Goal: Task Accomplishment & Management: Manage account settings

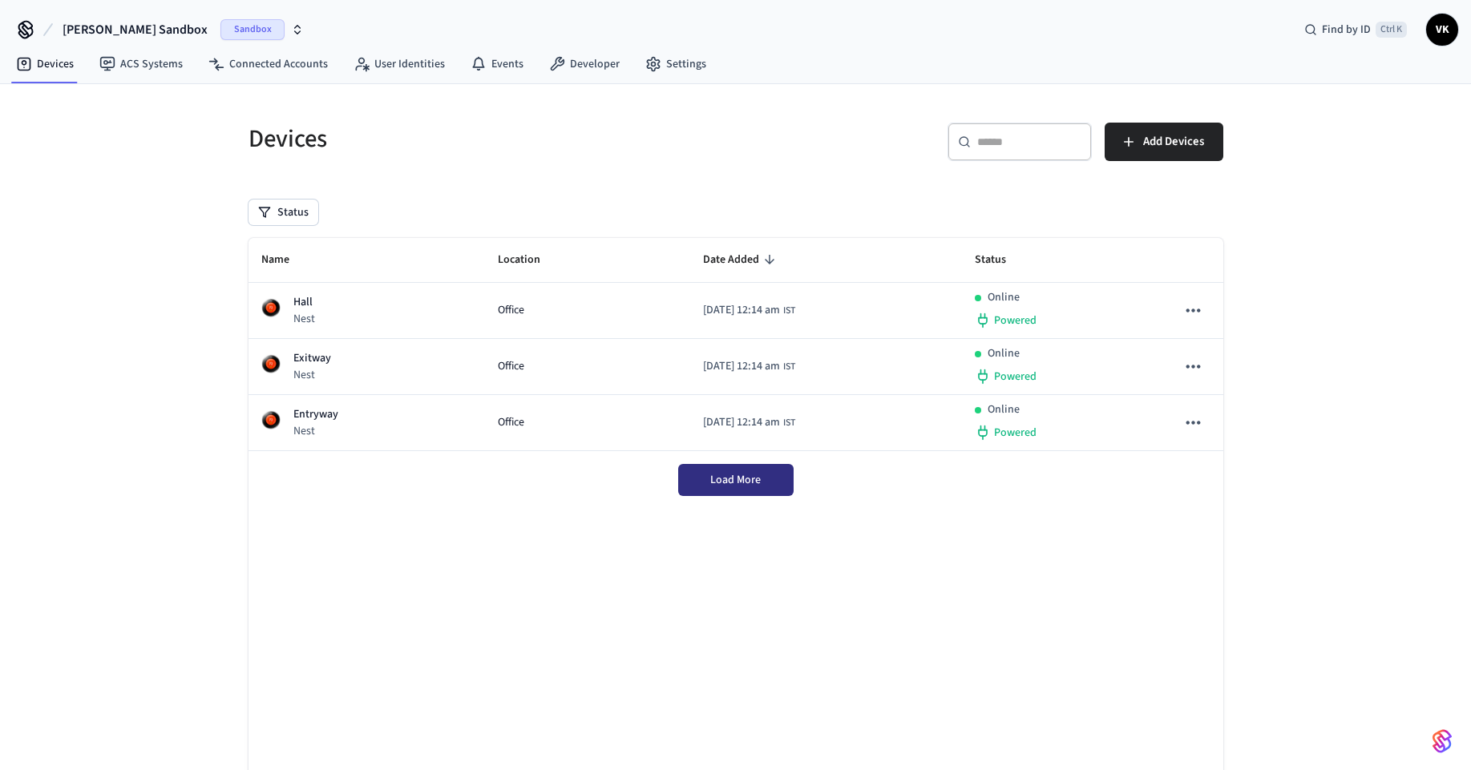
click at [687, 479] on button "Load More" at bounding box center [735, 480] width 115 height 32
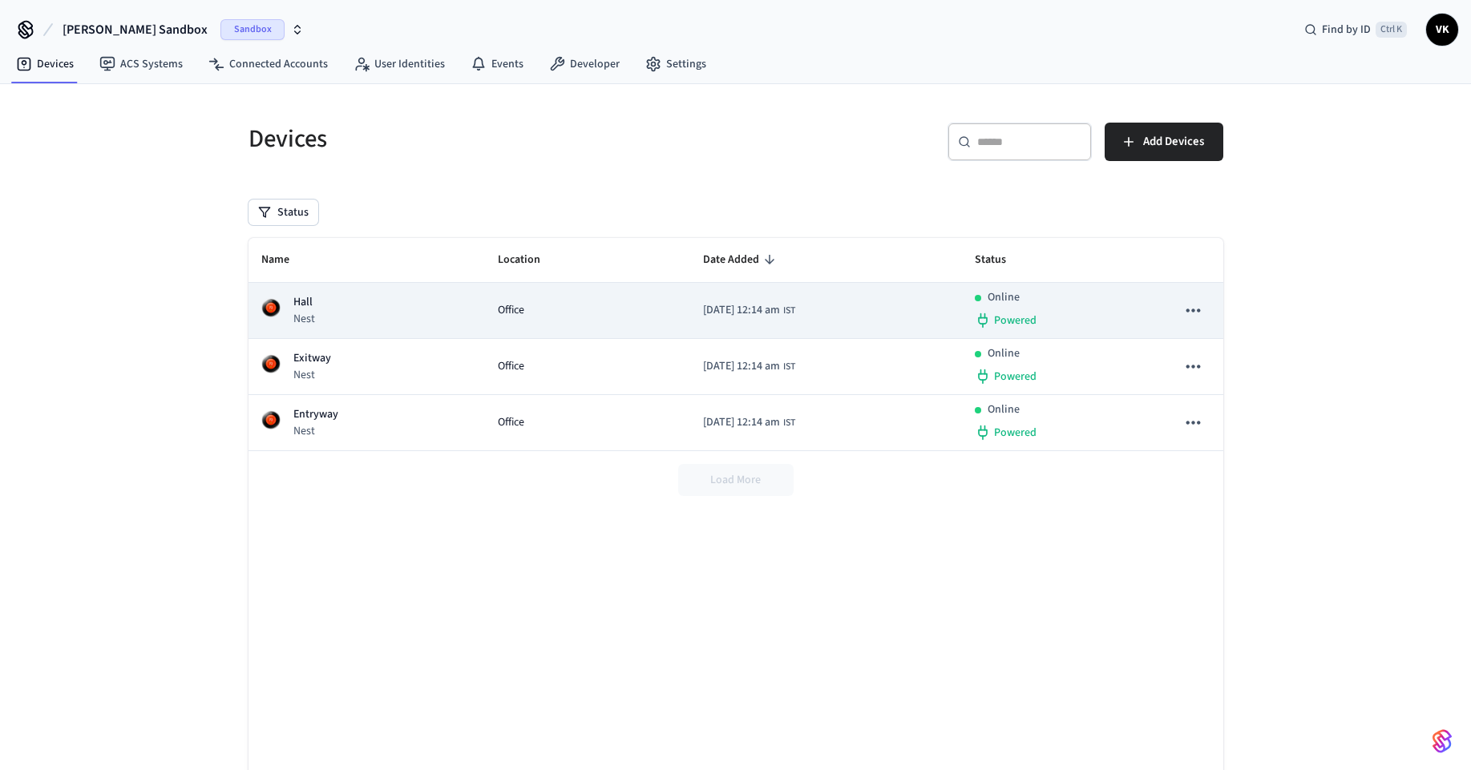
click at [761, 326] on td "[DATE] 12:14 am IST" at bounding box center [826, 311] width 272 height 56
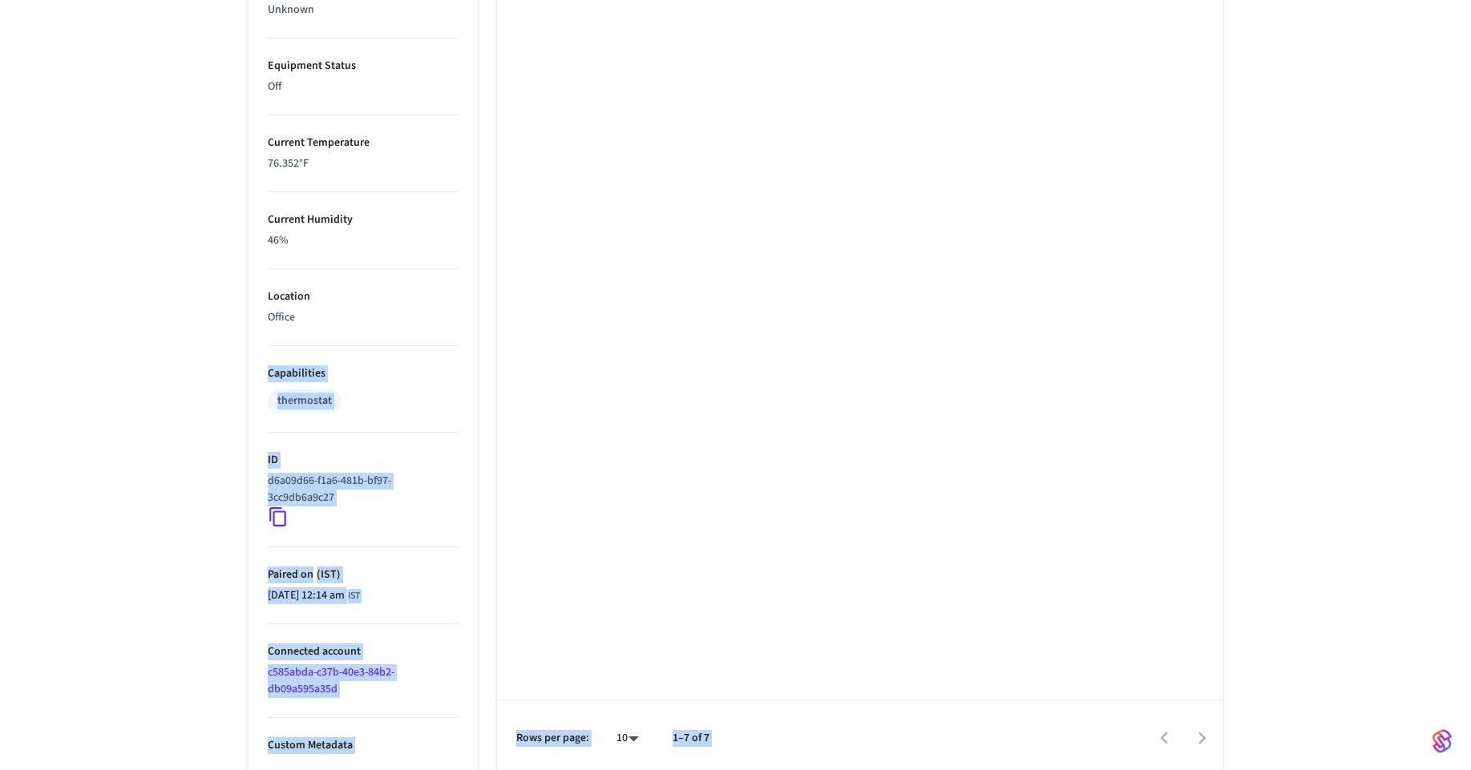
scroll to position [880, 0]
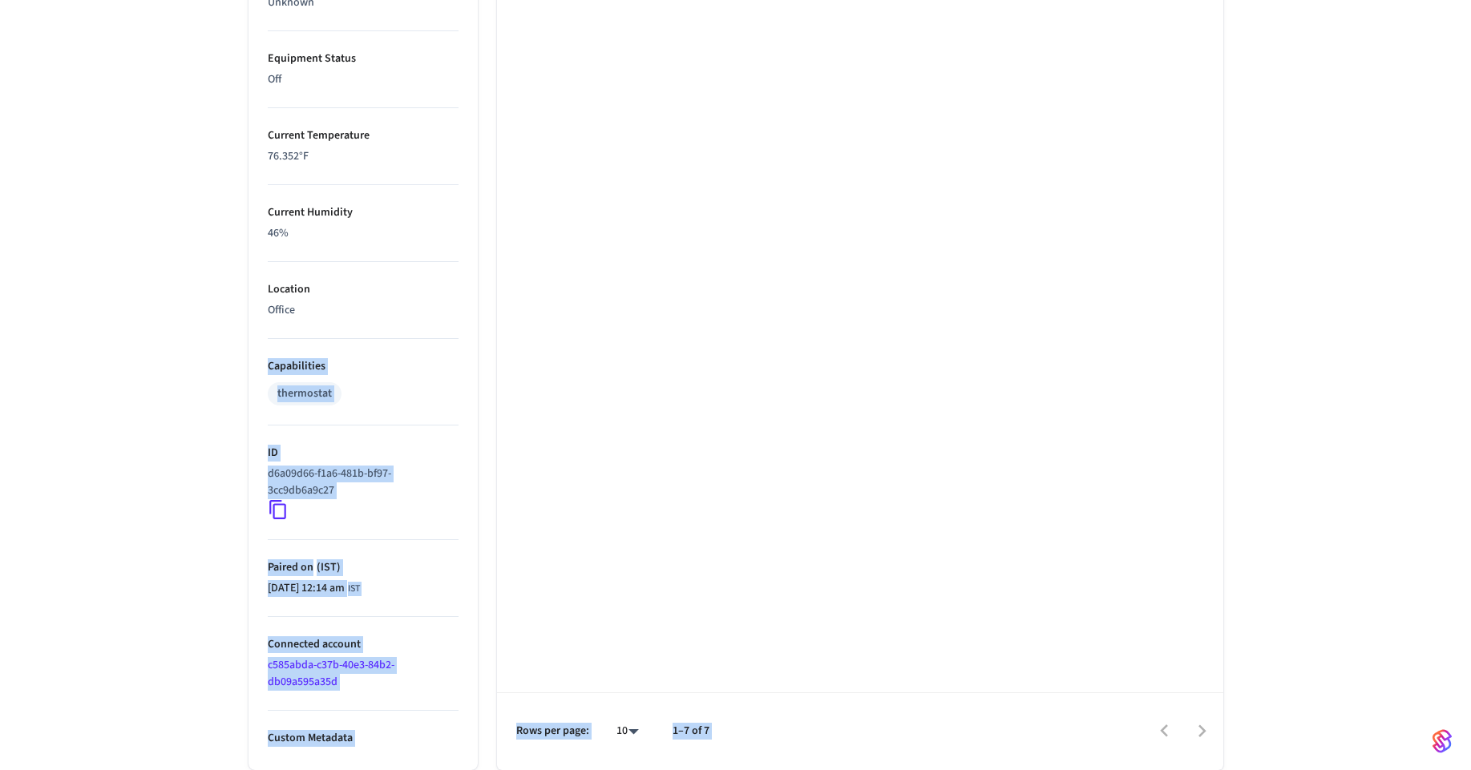
drag, startPoint x: 1280, startPoint y: 745, endPoint x: 297, endPoint y: 332, distance: 1066.2
click at [297, 332] on div "Hall ​ ​ Properties Type Nest Units Fahrenheit Status Online Battery Powered Cl…" at bounding box center [735, 4] width 1471 height 1531
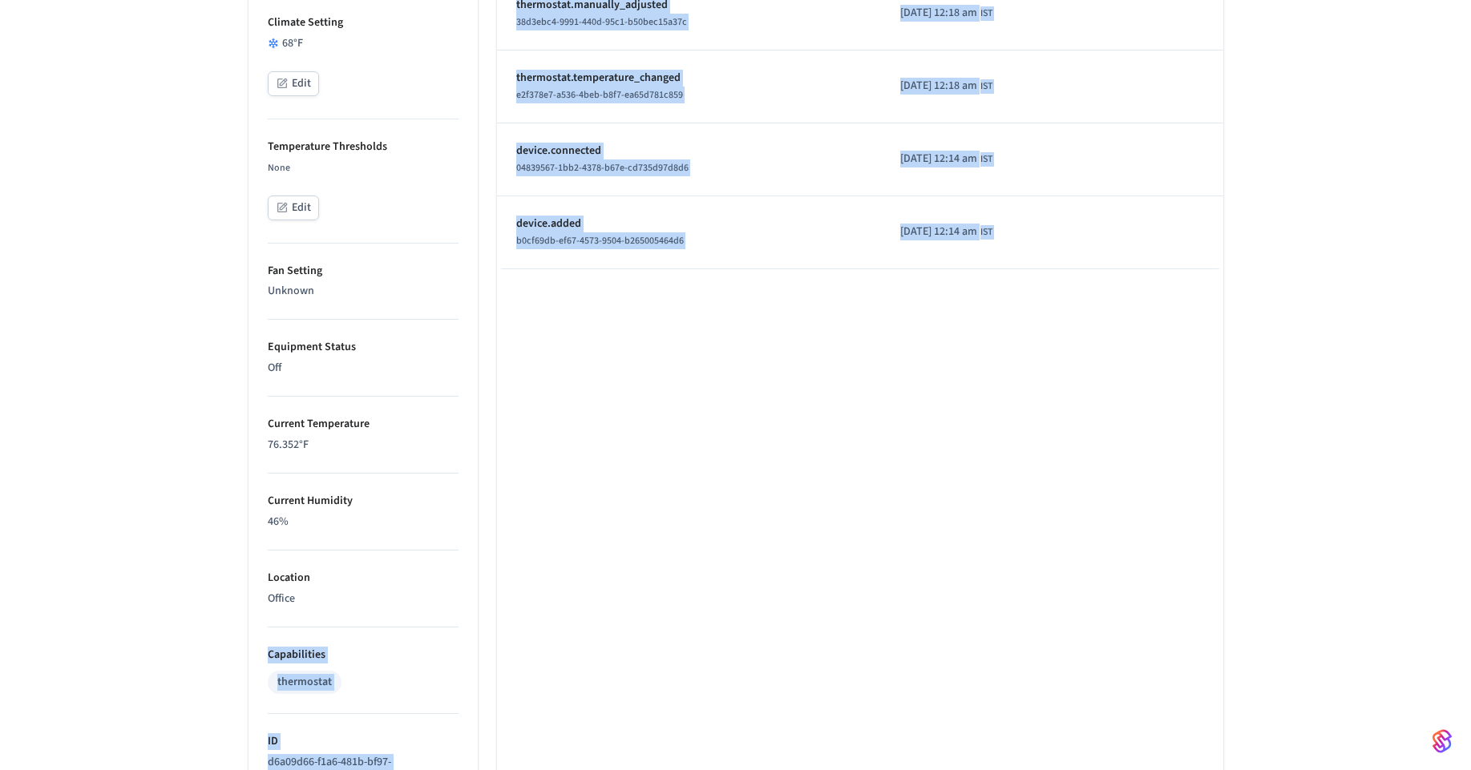
click at [723, 164] on div "04839567-1bb2-4378-b67e-cd735d97d8d6" at bounding box center [689, 168] width 346 height 17
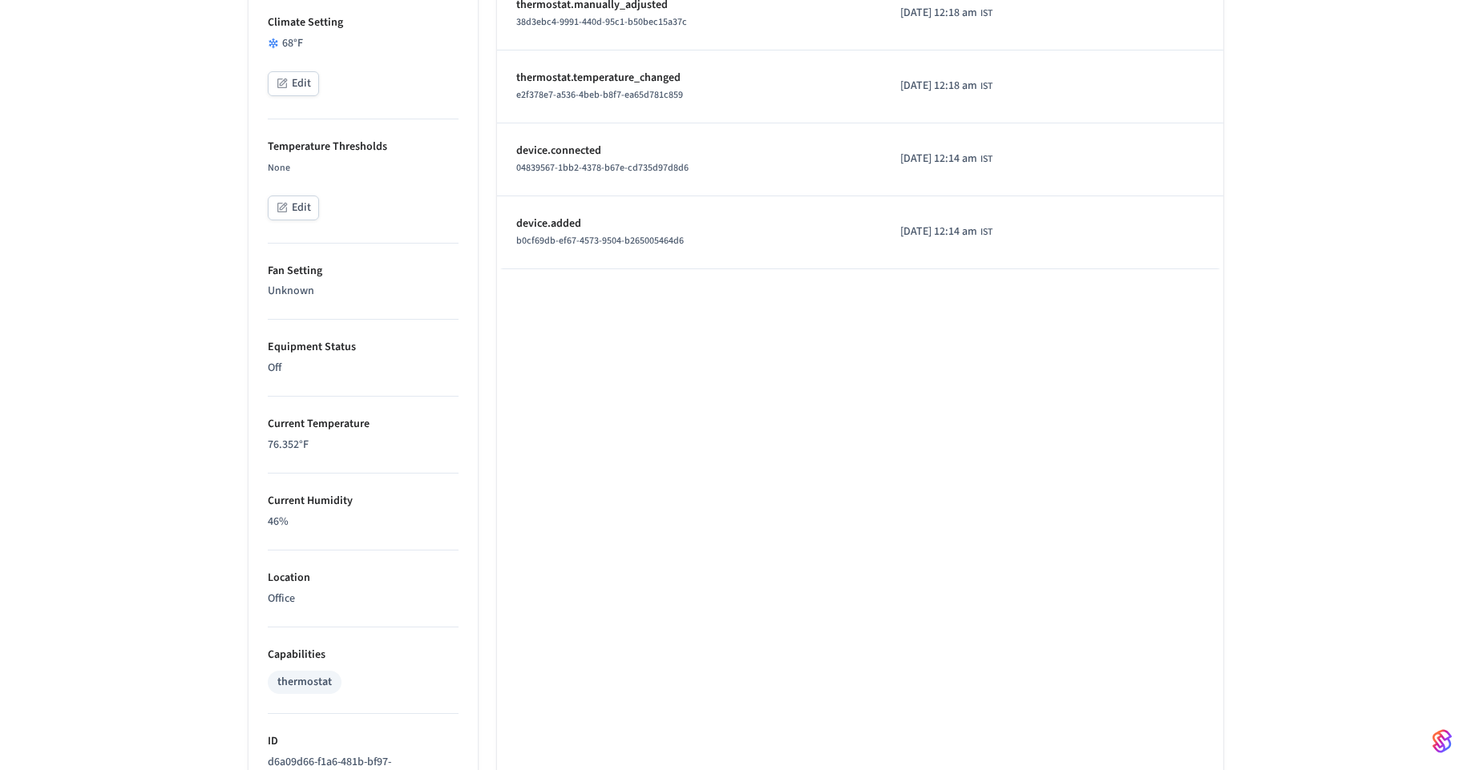
click at [681, 161] on span "04839567-1bb2-4378-b67e-cd735d97d8d6" at bounding box center [602, 168] width 172 height 14
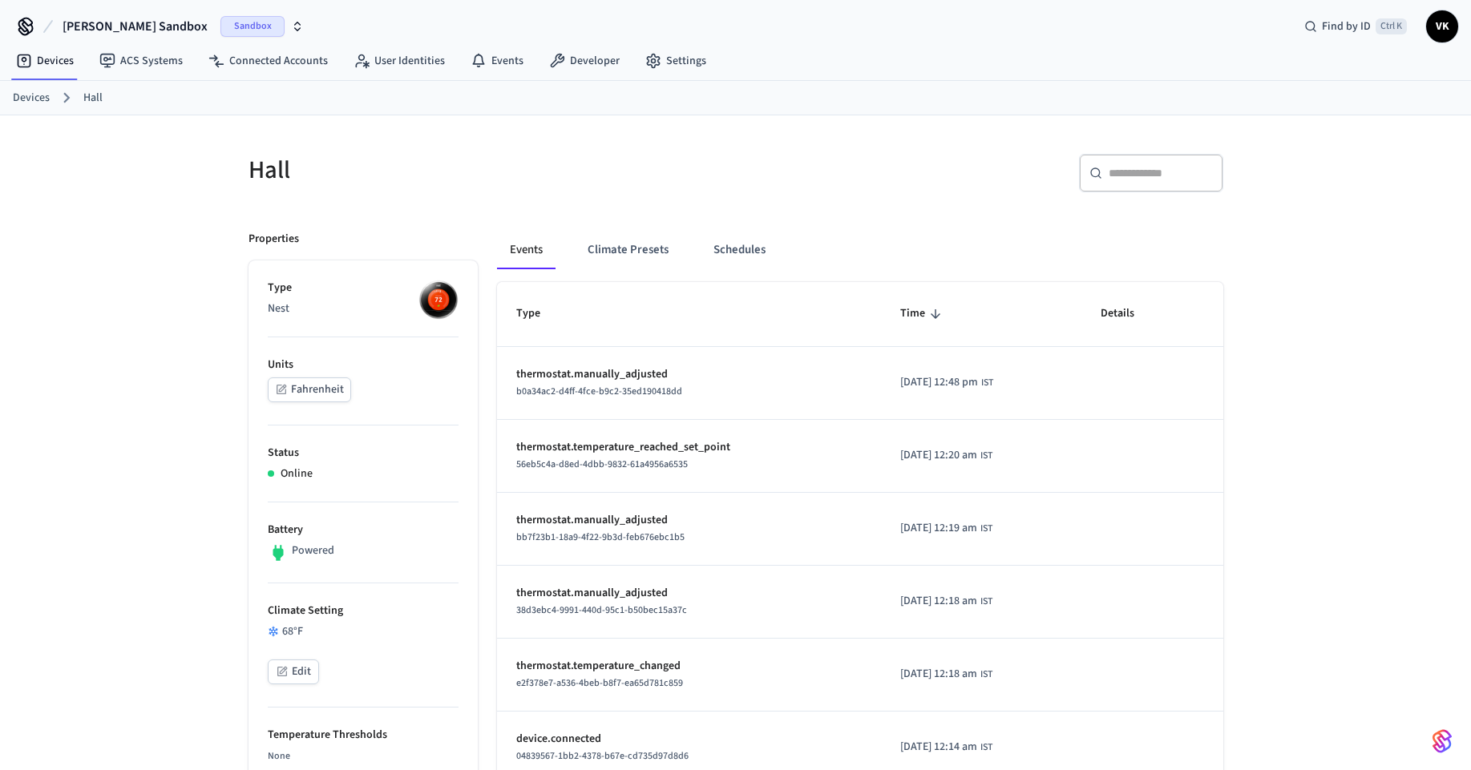
scroll to position [0, 0]
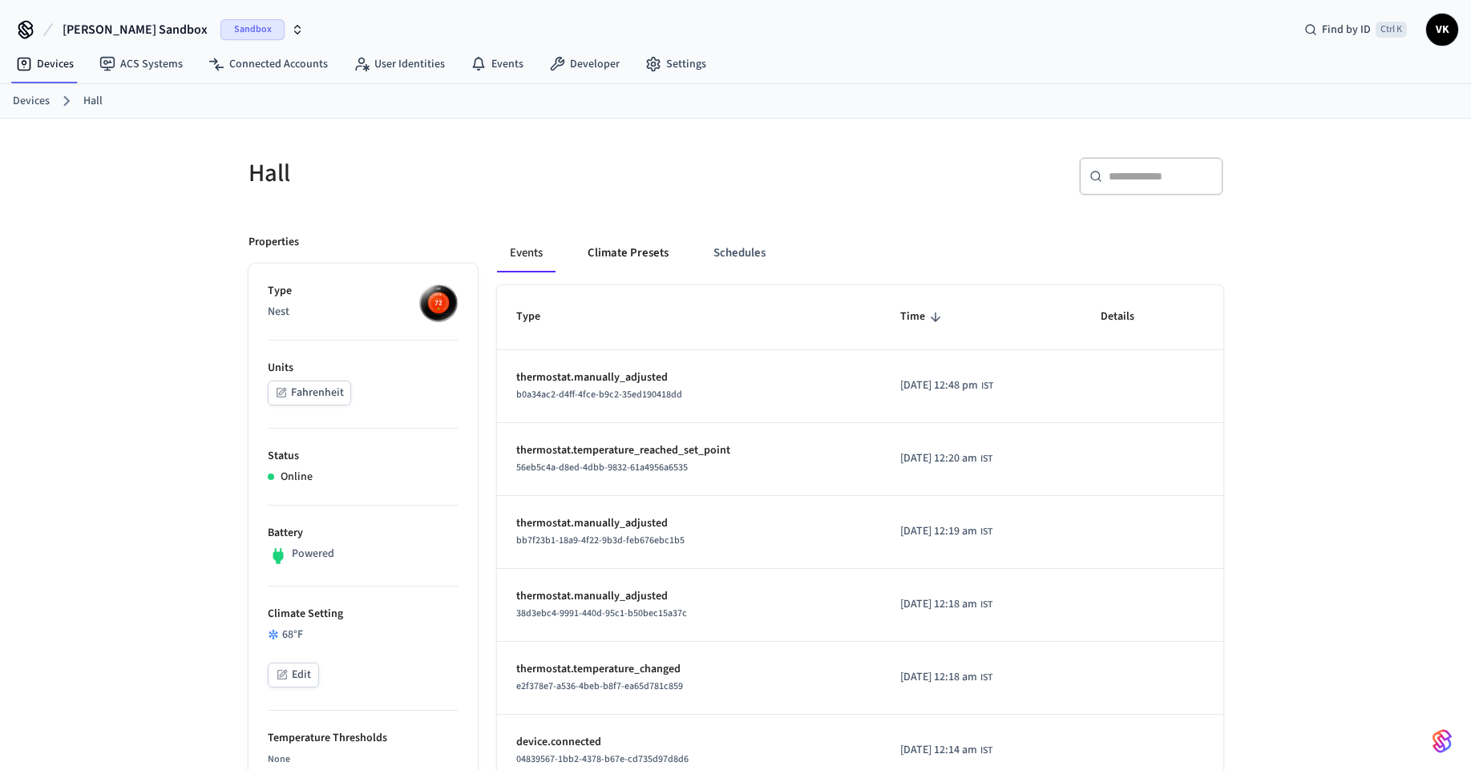
click at [638, 259] on button "Climate Presets" at bounding box center [628, 253] width 107 height 38
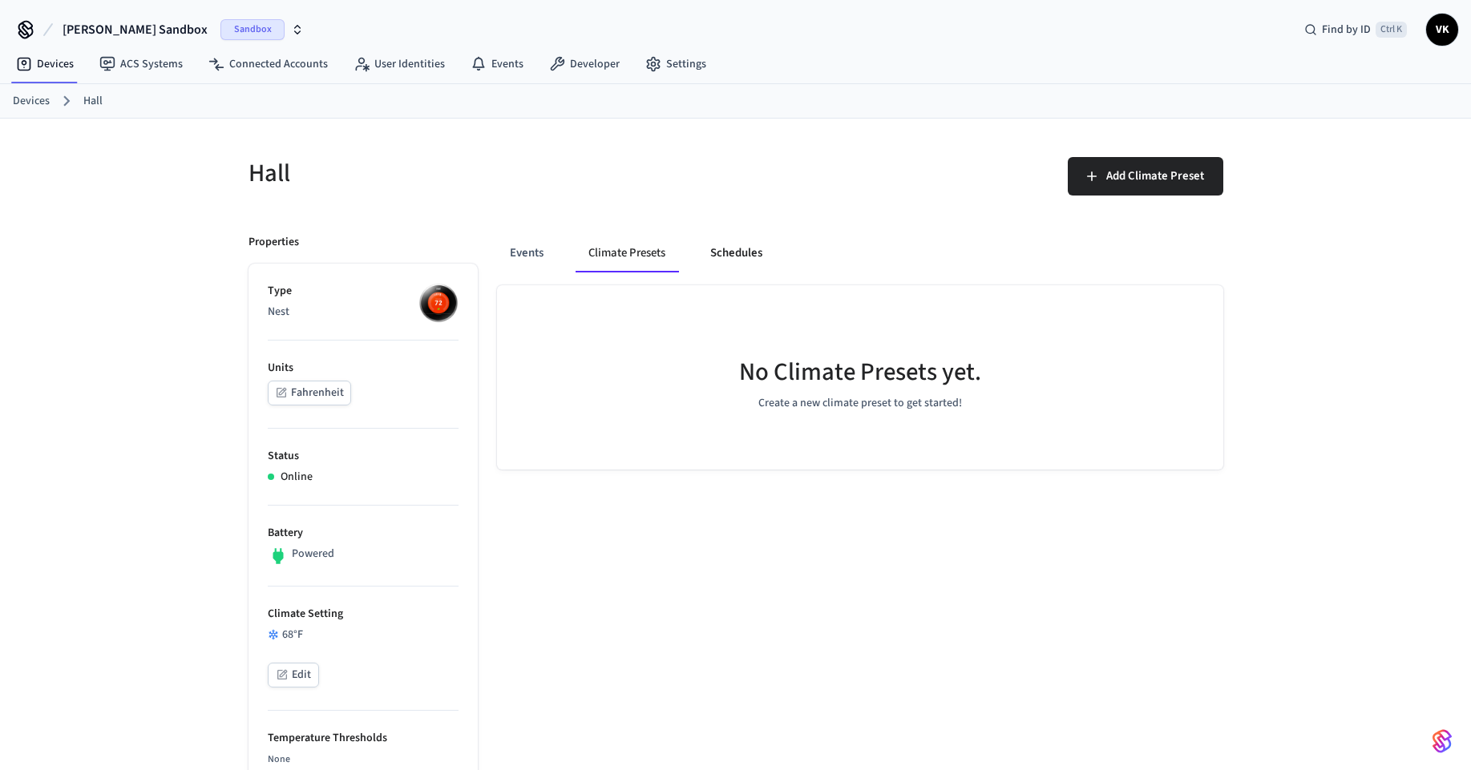
click at [761, 254] on button "Schedules" at bounding box center [736, 253] width 78 height 38
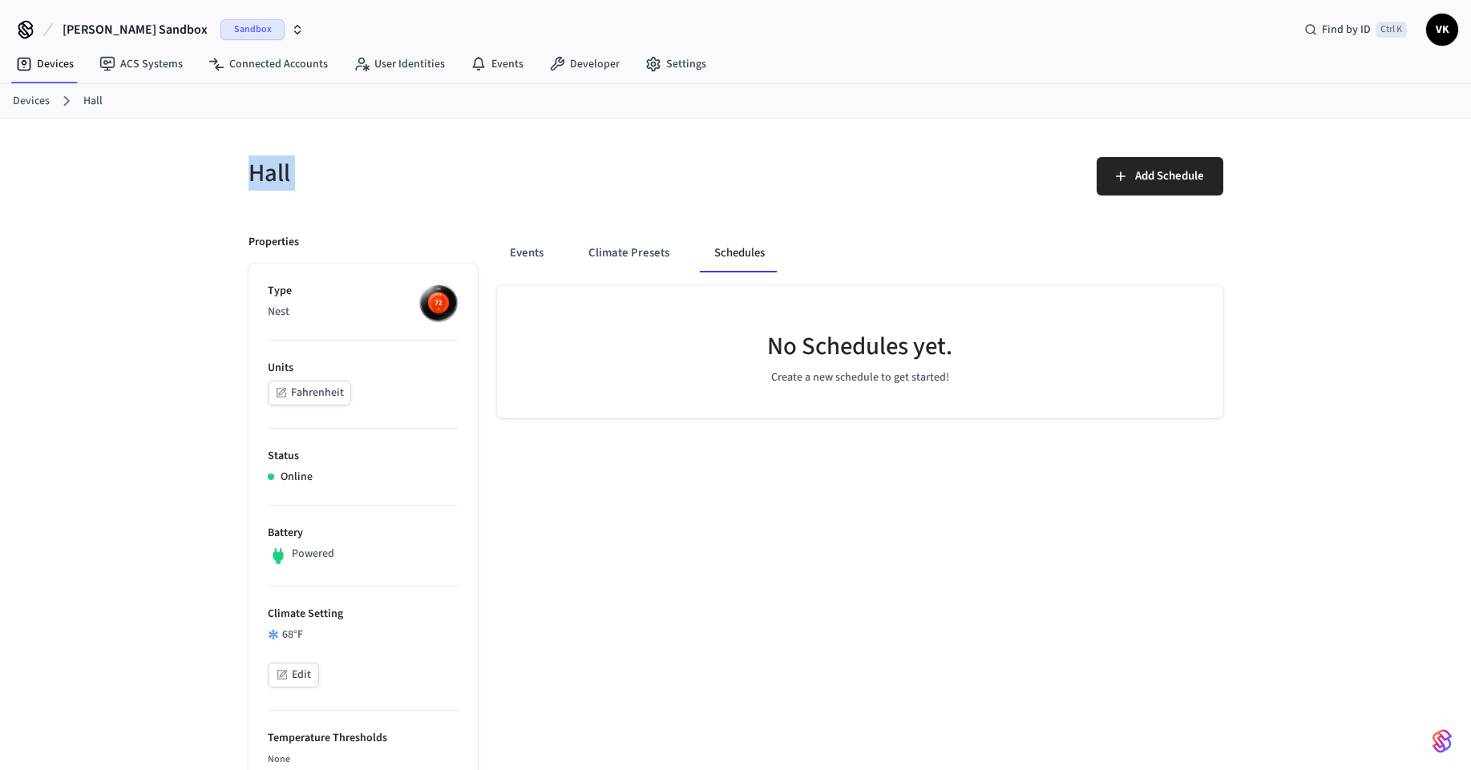
drag, startPoint x: 175, startPoint y: 156, endPoint x: 1327, endPoint y: 183, distance: 1152.2
drag, startPoint x: 867, startPoint y: 366, endPoint x: 808, endPoint y: 349, distance: 61.7
click at [837, 362] on div "No Schedules yet." at bounding box center [859, 349] width 185 height 39
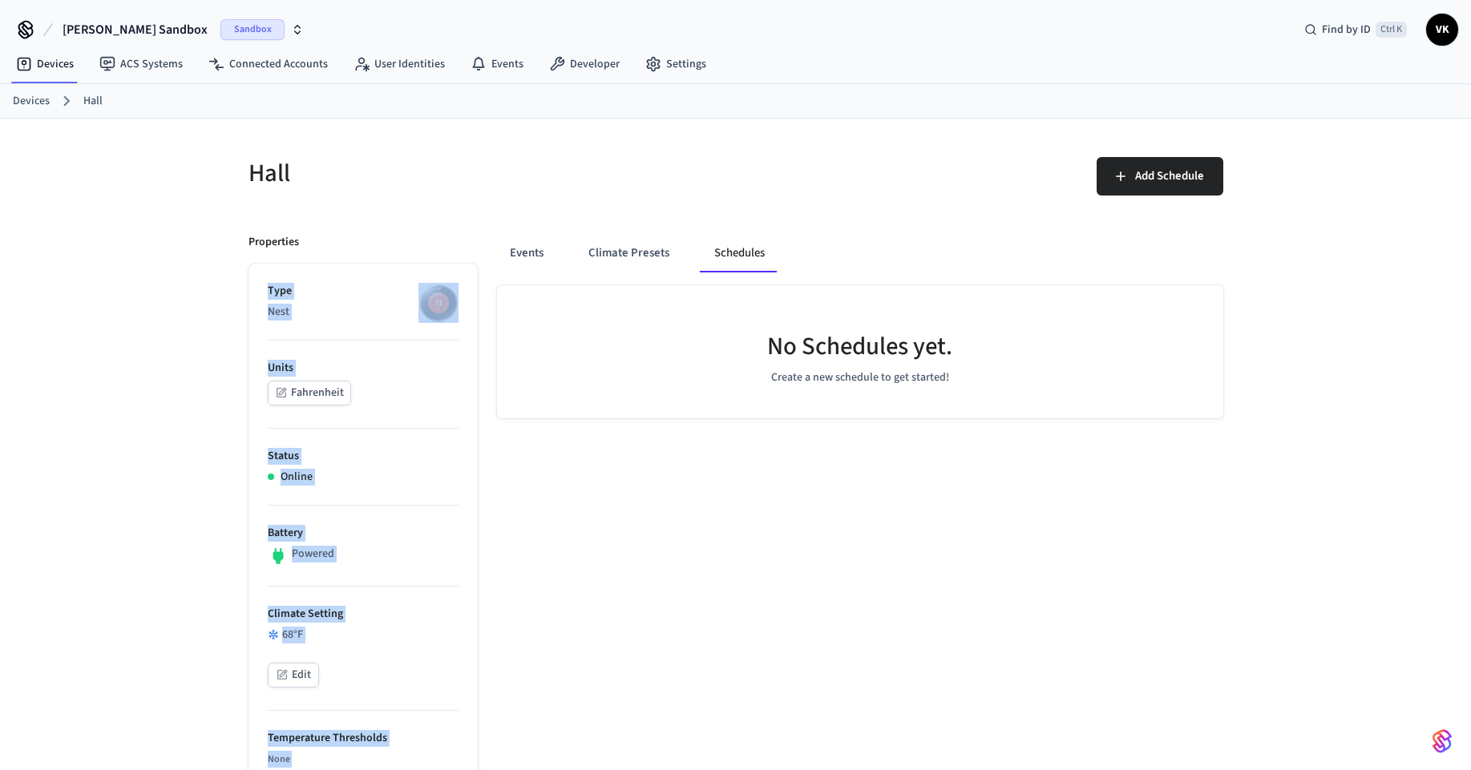
drag, startPoint x: 806, startPoint y: 261, endPoint x: 400, endPoint y: 241, distance: 406.1
click at [333, 240] on div "Properties" at bounding box center [362, 242] width 229 height 17
drag, startPoint x: 309, startPoint y: 313, endPoint x: 405, endPoint y: 565, distance: 269.4
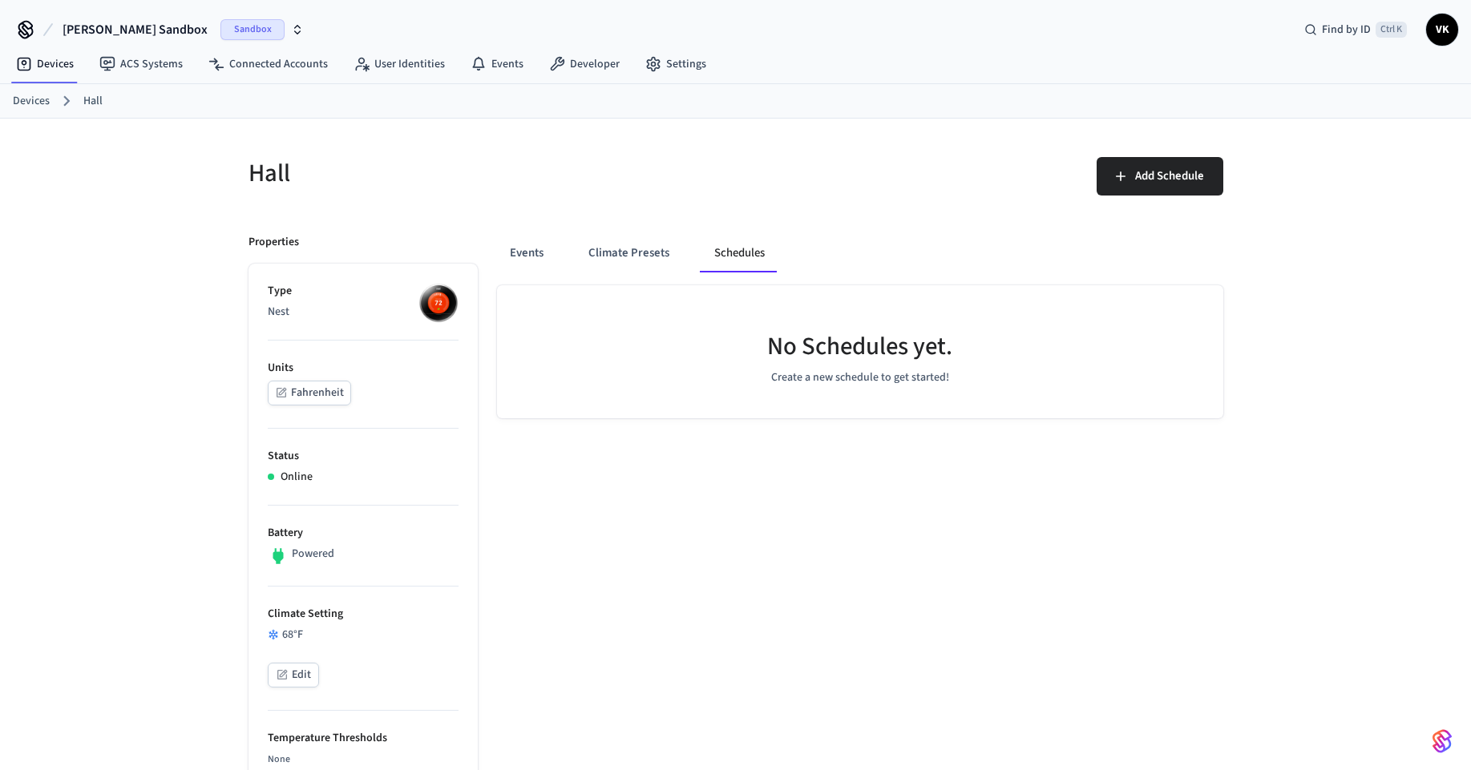
drag, startPoint x: 445, startPoint y: 639, endPoint x: 559, endPoint y: 589, distance: 124.2
click at [443, 637] on div "68 °F" at bounding box center [363, 635] width 191 height 17
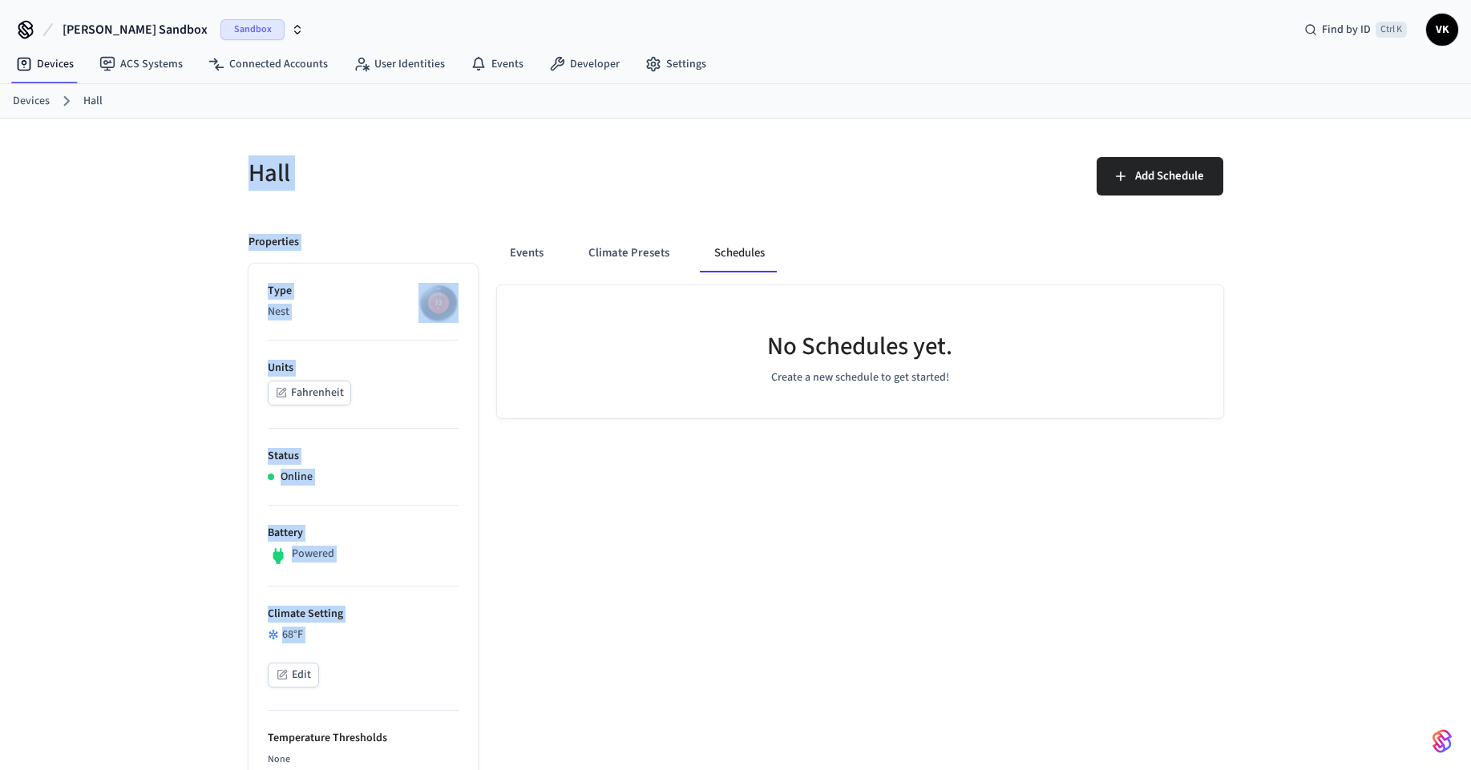
drag, startPoint x: 381, startPoint y: 675, endPoint x: 244, endPoint y: 164, distance: 528.5
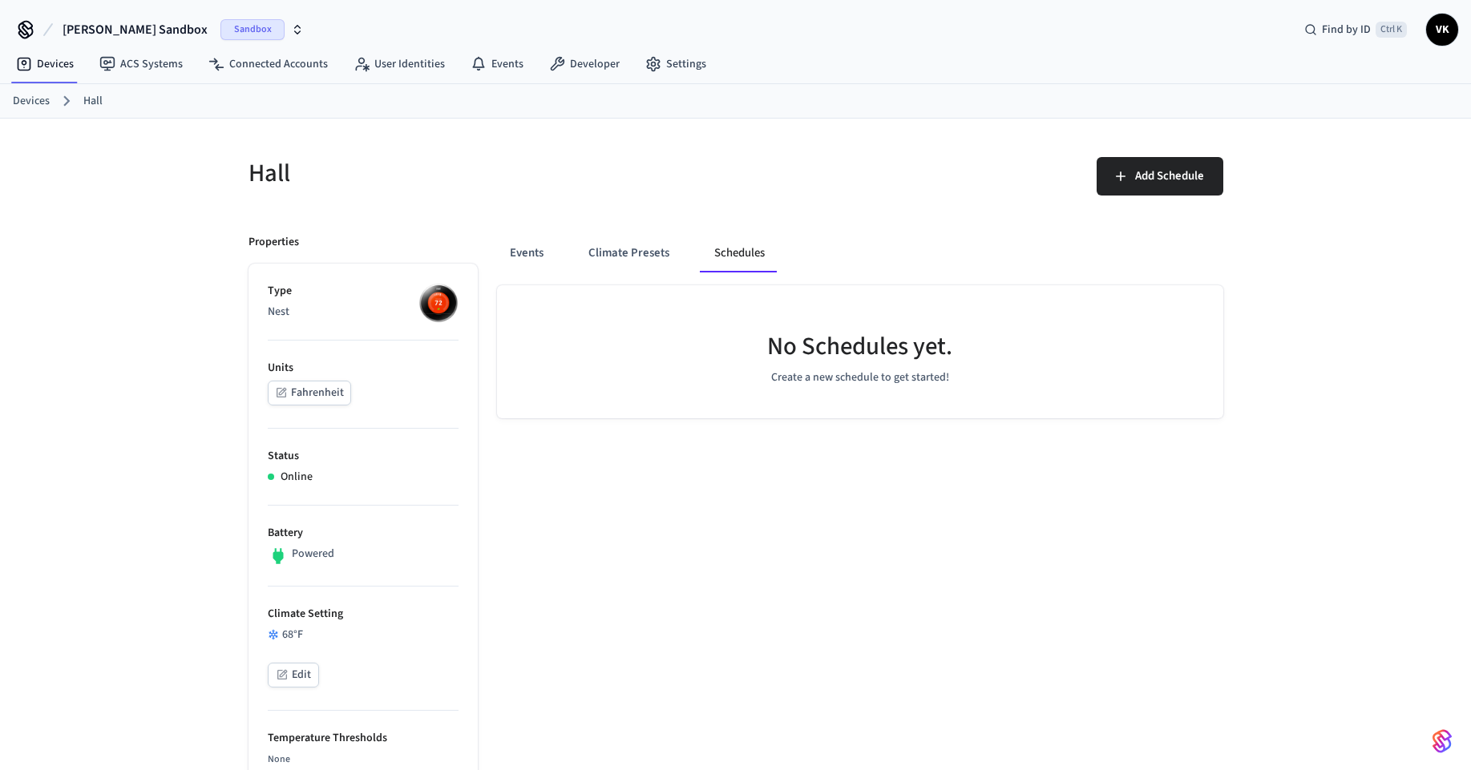
drag, startPoint x: 253, startPoint y: 277, endPoint x: 453, endPoint y: 675, distance: 445.6
click at [446, 660] on div "68 °F Edit" at bounding box center [363, 659] width 191 height 64
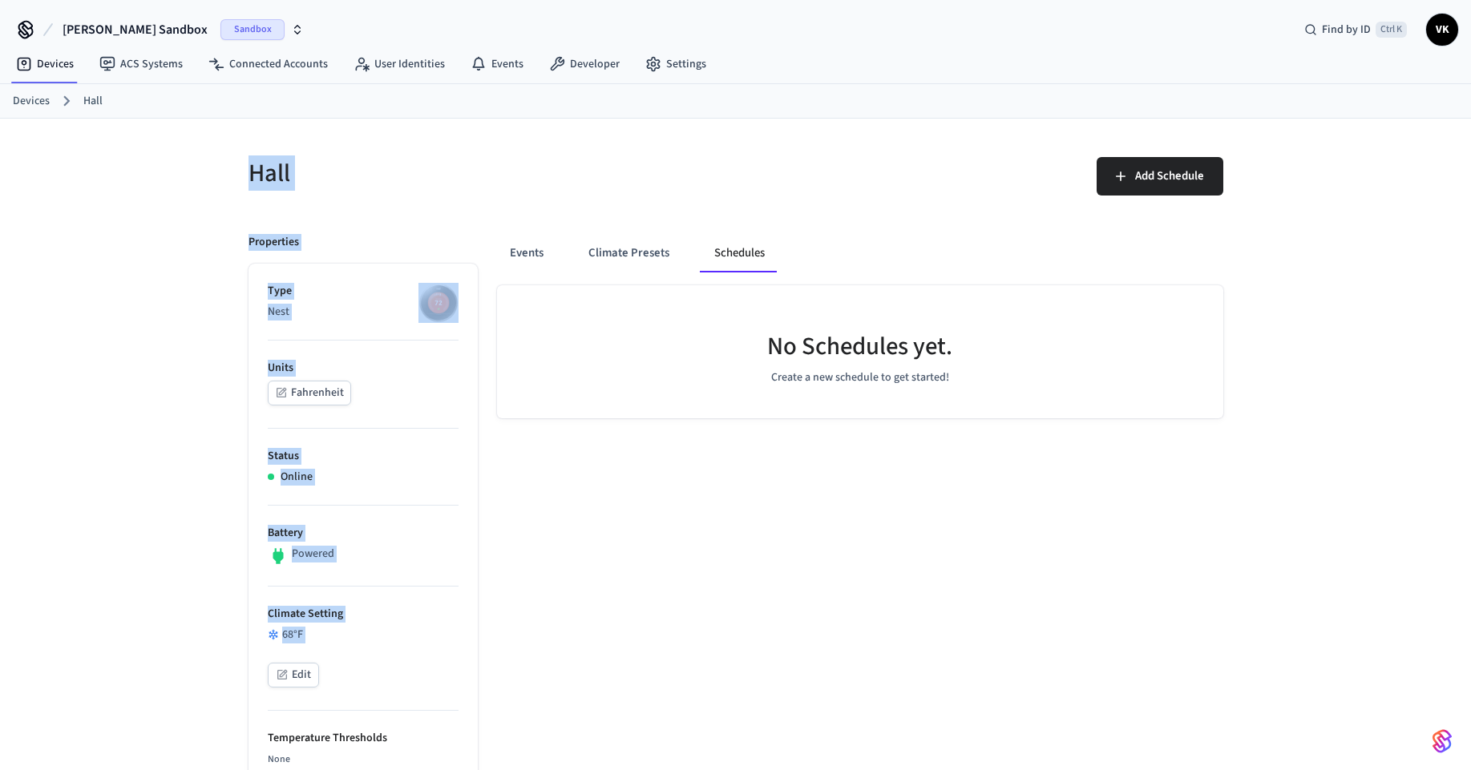
drag, startPoint x: 450, startPoint y: 706, endPoint x: 273, endPoint y: 126, distance: 606.8
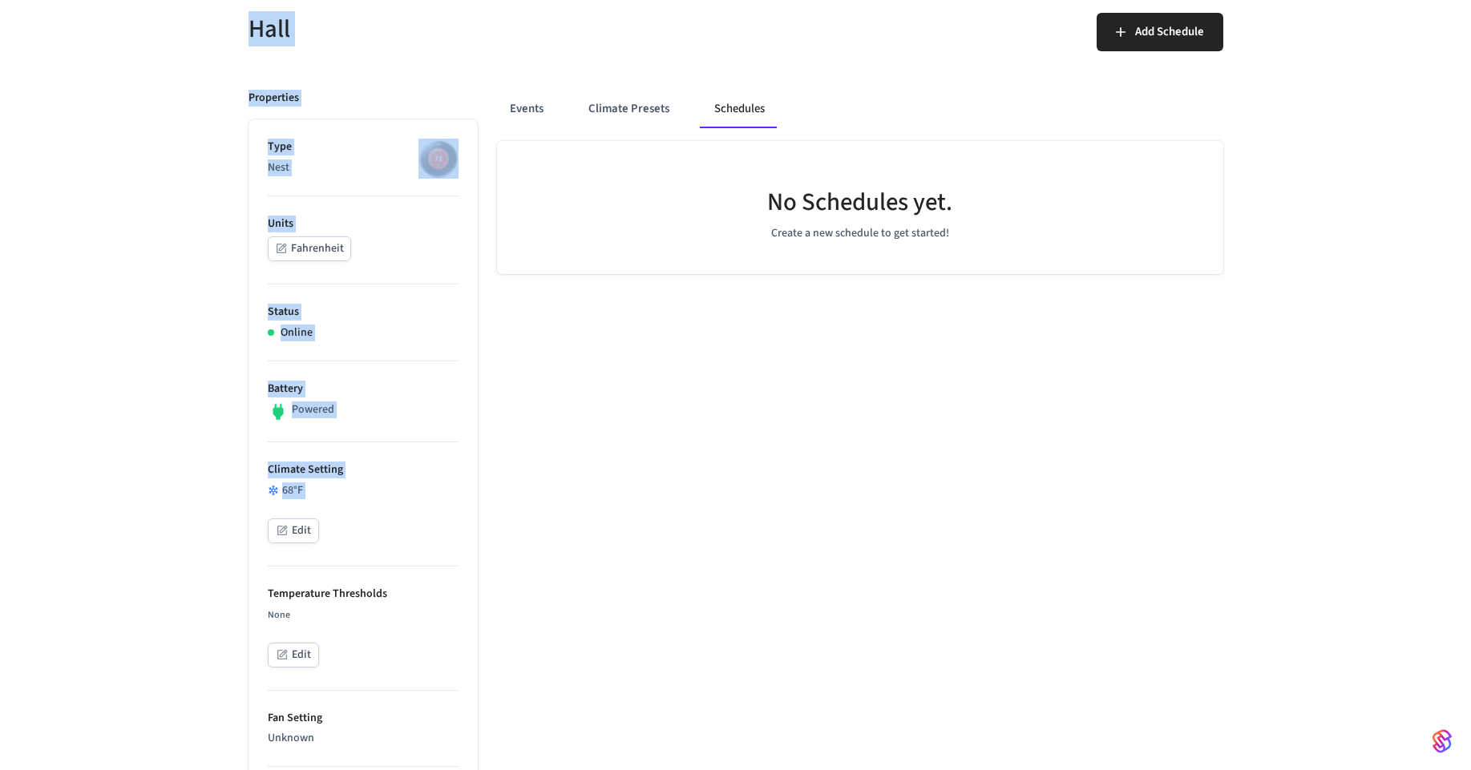
click at [350, 519] on div "Edit" at bounding box center [363, 533] width 191 height 28
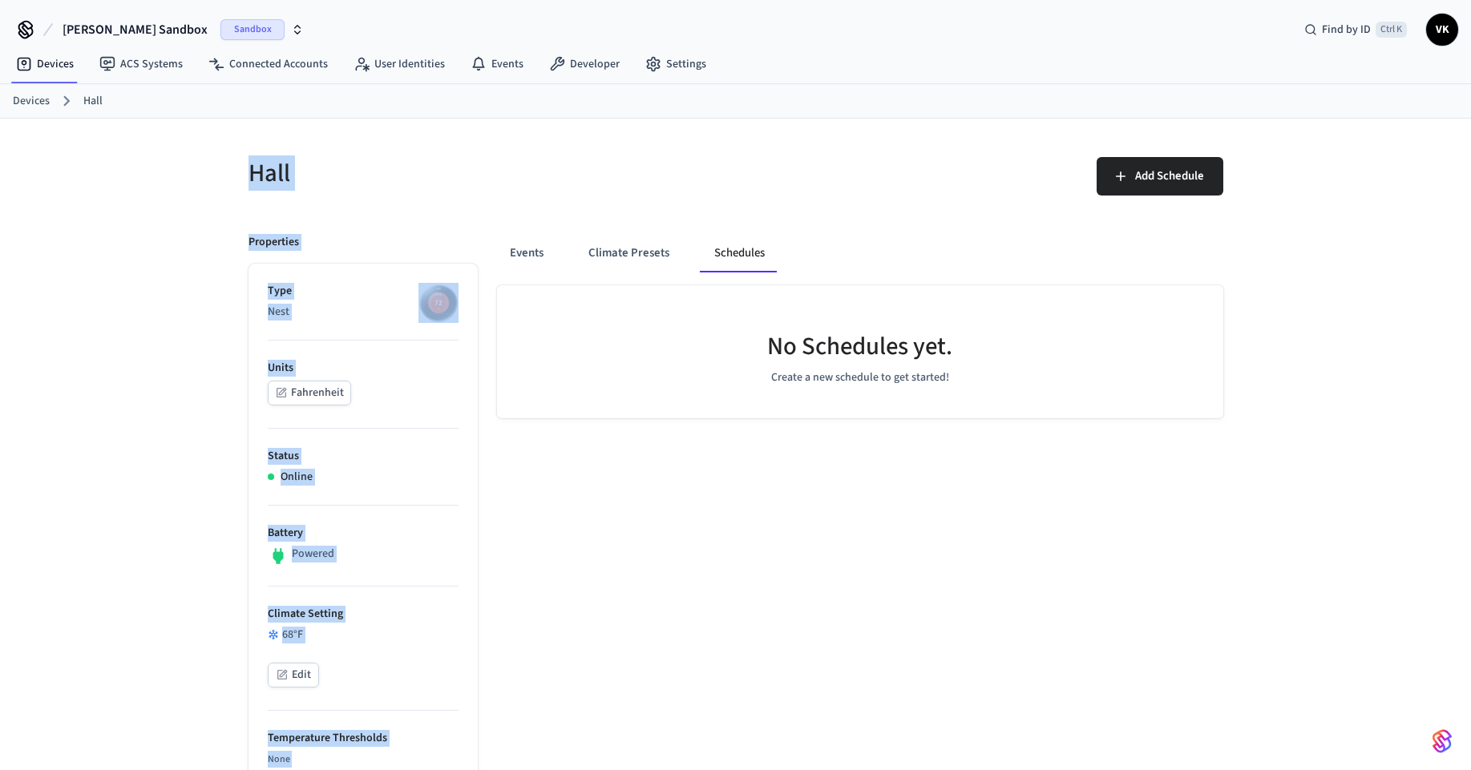
drag, startPoint x: 417, startPoint y: 735, endPoint x: 241, endPoint y: 188, distance: 574.2
